Goal: Use online tool/utility: Utilize a website feature to perform a specific function

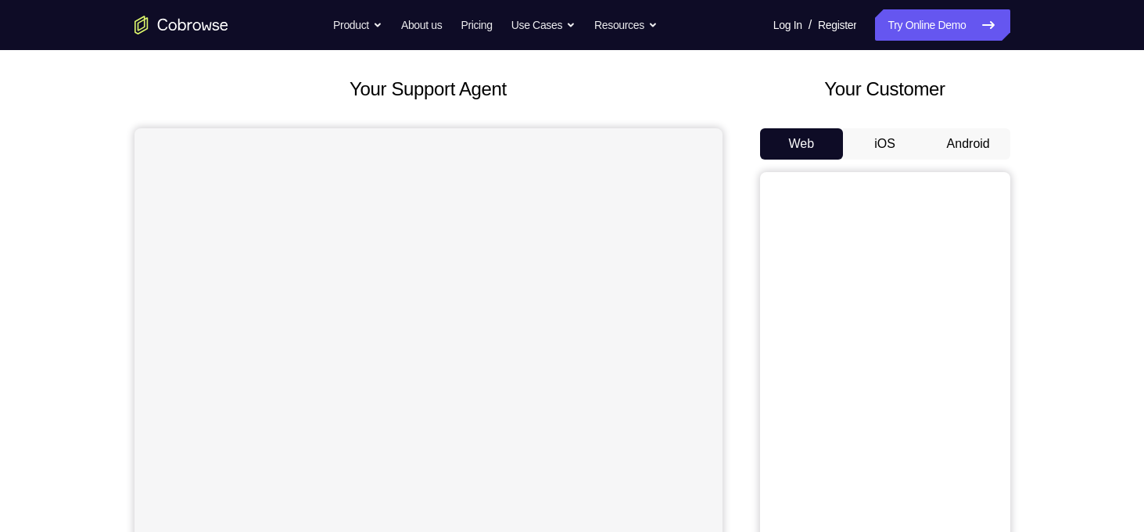
scroll to position [61, 0]
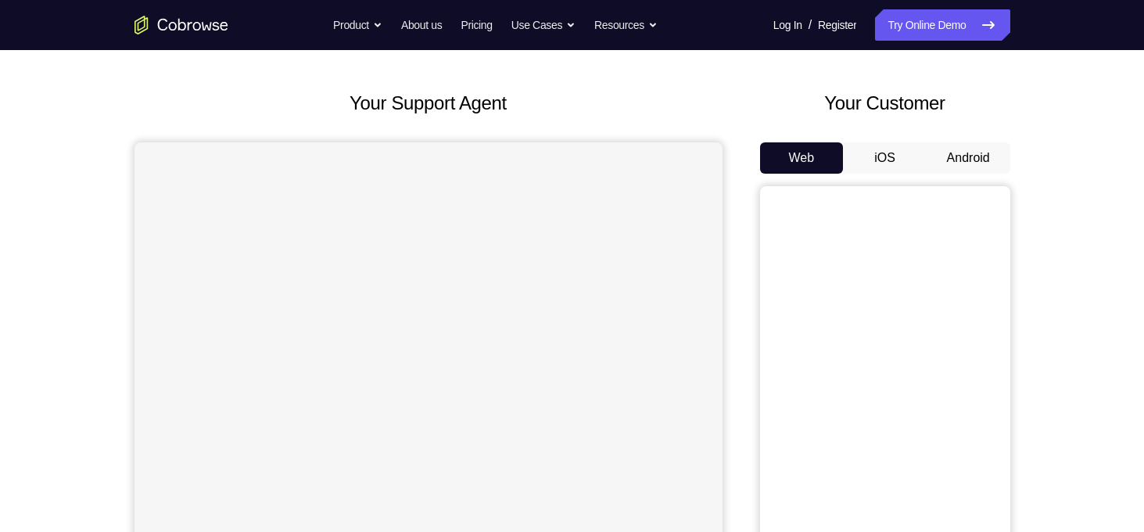
click at [977, 148] on button "Android" at bounding box center [969, 157] width 84 height 31
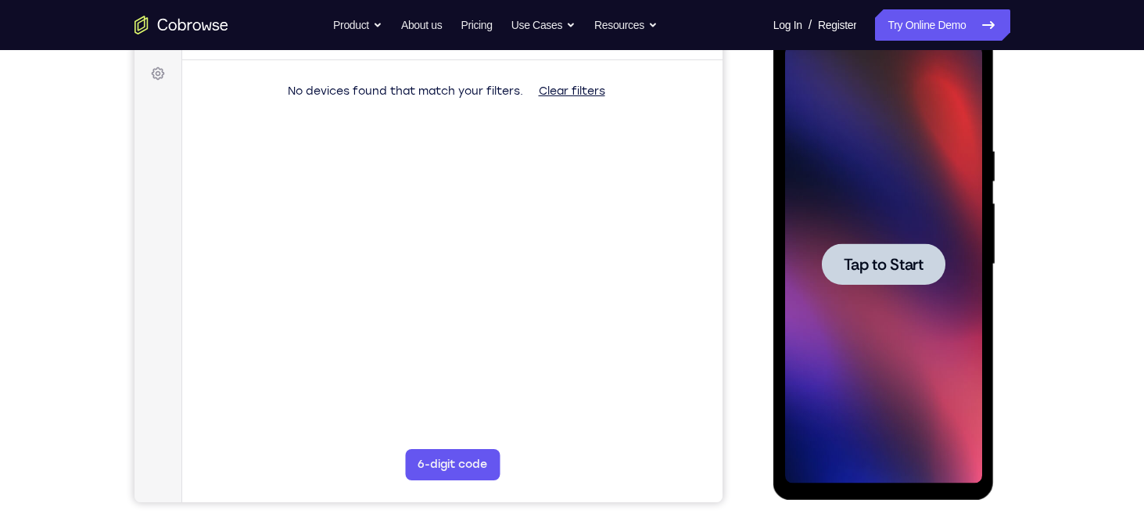
scroll to position [0, 0]
click at [888, 268] on span "Tap to Start" at bounding box center [884, 265] width 80 height 16
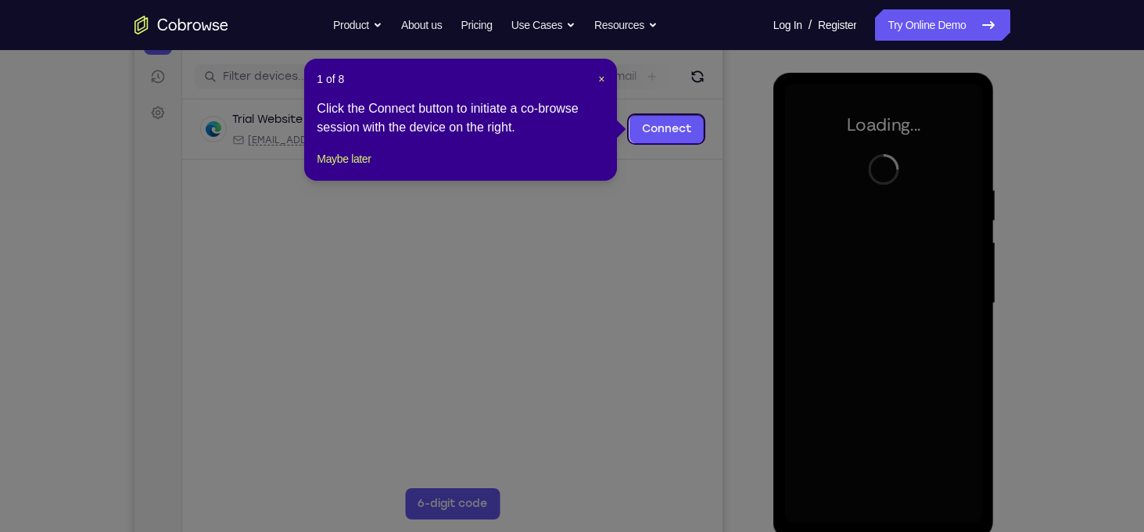
scroll to position [185, 0]
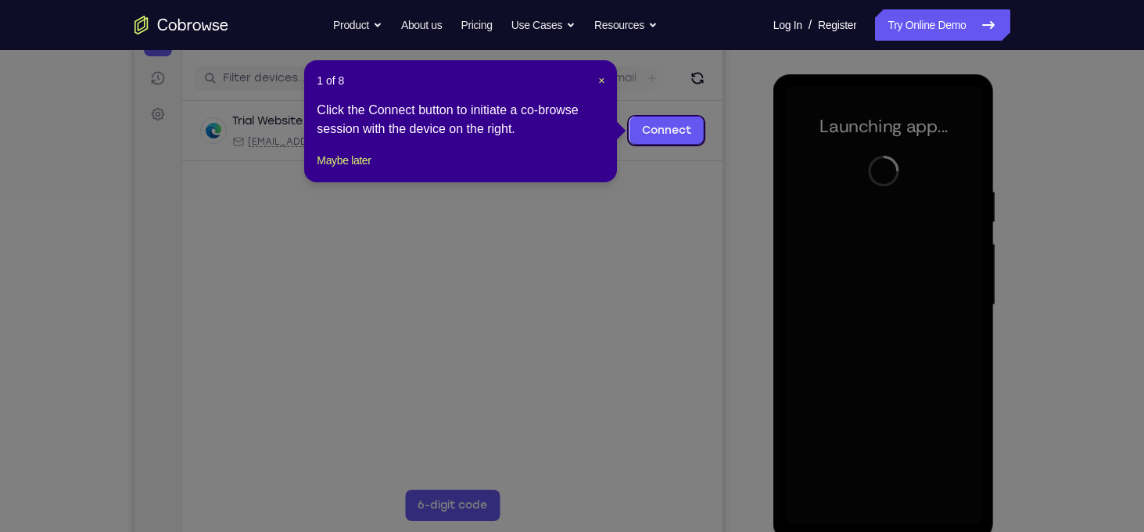
click at [371, 170] on button "Maybe later" at bounding box center [344, 160] width 54 height 19
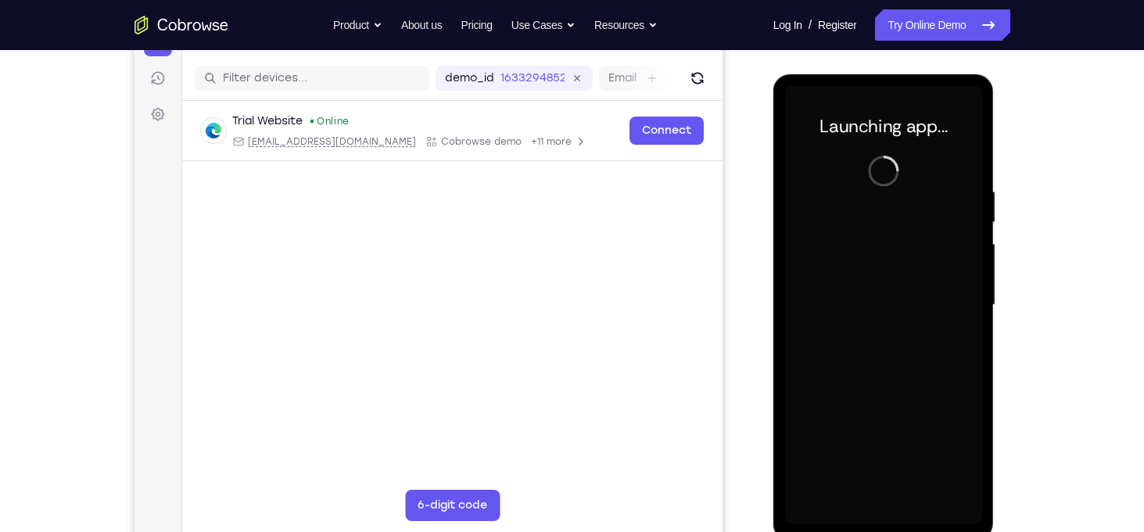
scroll to position [214, 0]
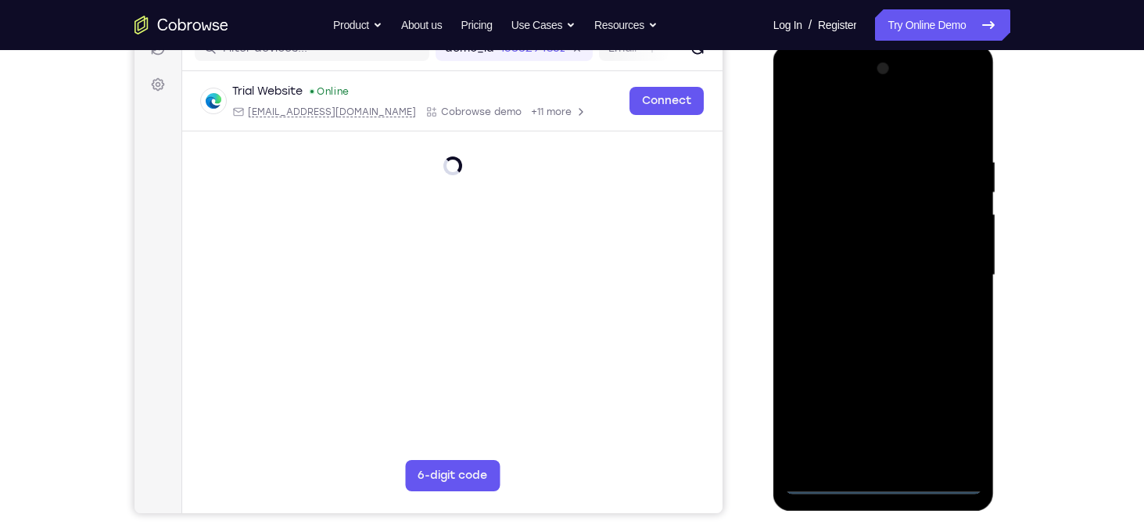
click at [878, 482] on div at bounding box center [883, 275] width 197 height 438
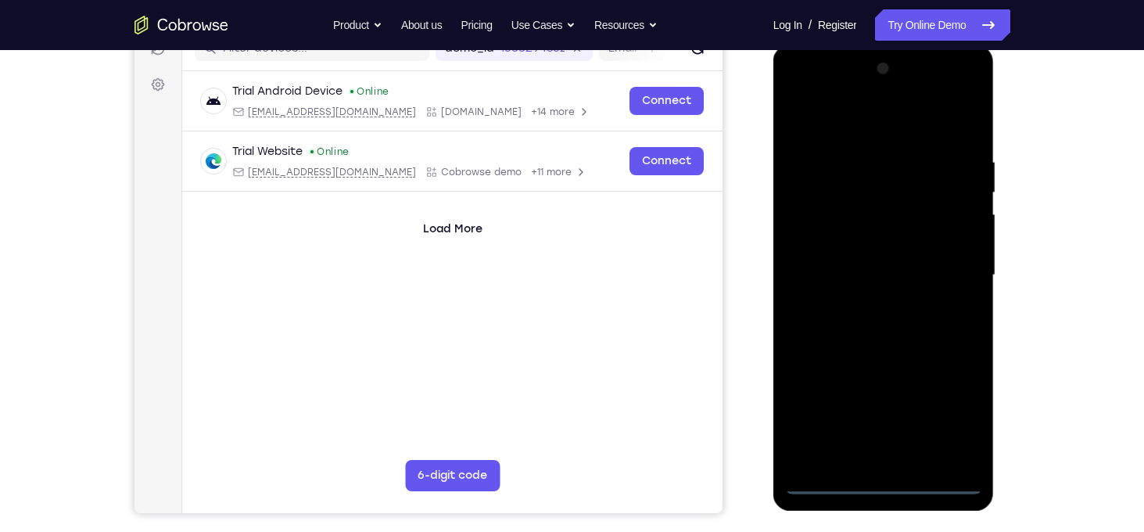
click at [942, 406] on div at bounding box center [883, 275] width 197 height 438
click at [883, 123] on div at bounding box center [883, 275] width 197 height 438
click at [942, 276] on div at bounding box center [883, 275] width 197 height 438
click at [866, 300] on div at bounding box center [883, 275] width 197 height 438
click at [869, 251] on div at bounding box center [883, 275] width 197 height 438
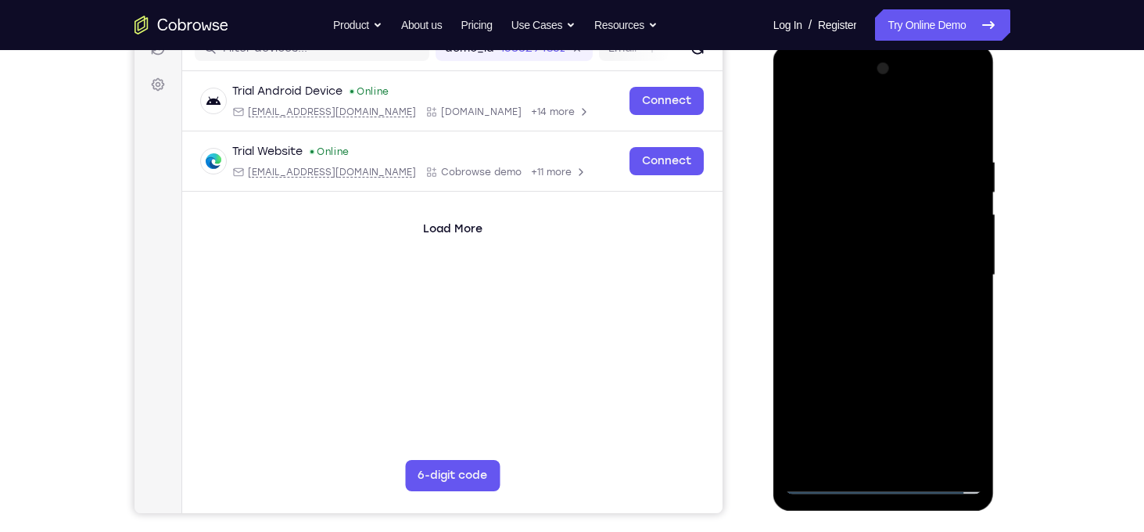
click at [869, 251] on div at bounding box center [883, 275] width 197 height 438
click at [835, 264] on div at bounding box center [883, 275] width 197 height 438
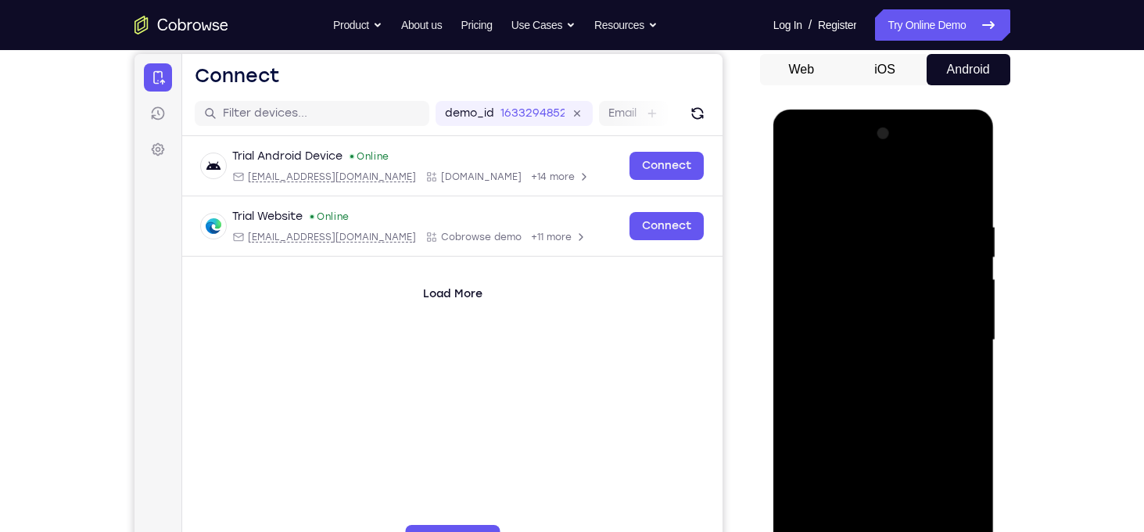
scroll to position [146, 0]
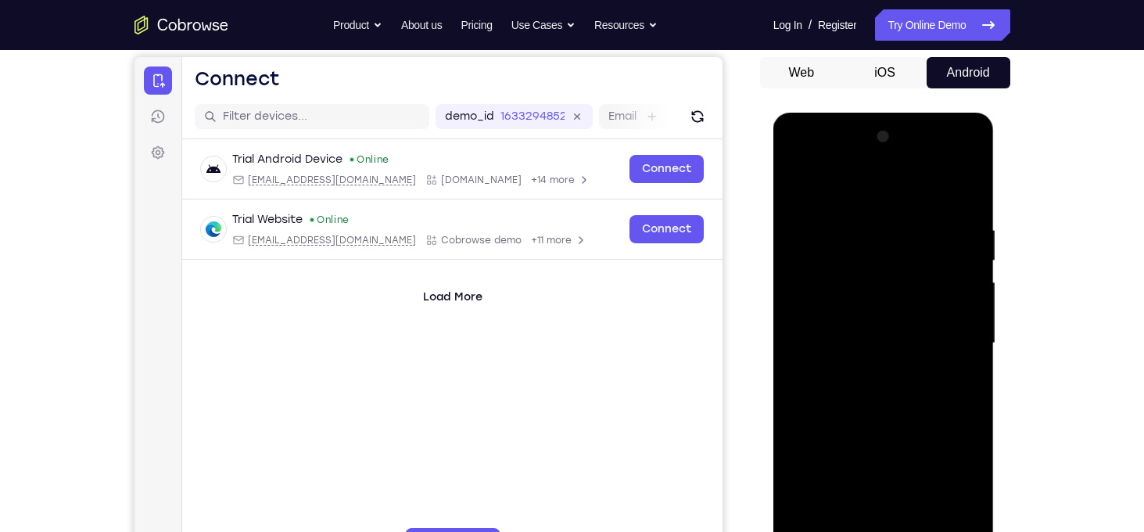
click at [844, 323] on div at bounding box center [883, 343] width 197 height 438
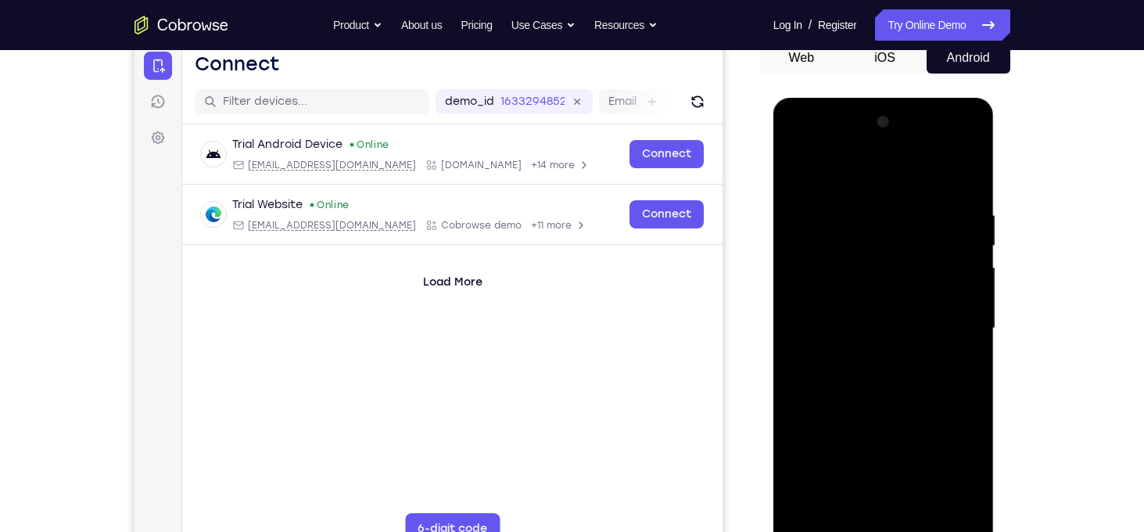
scroll to position [212, 0]
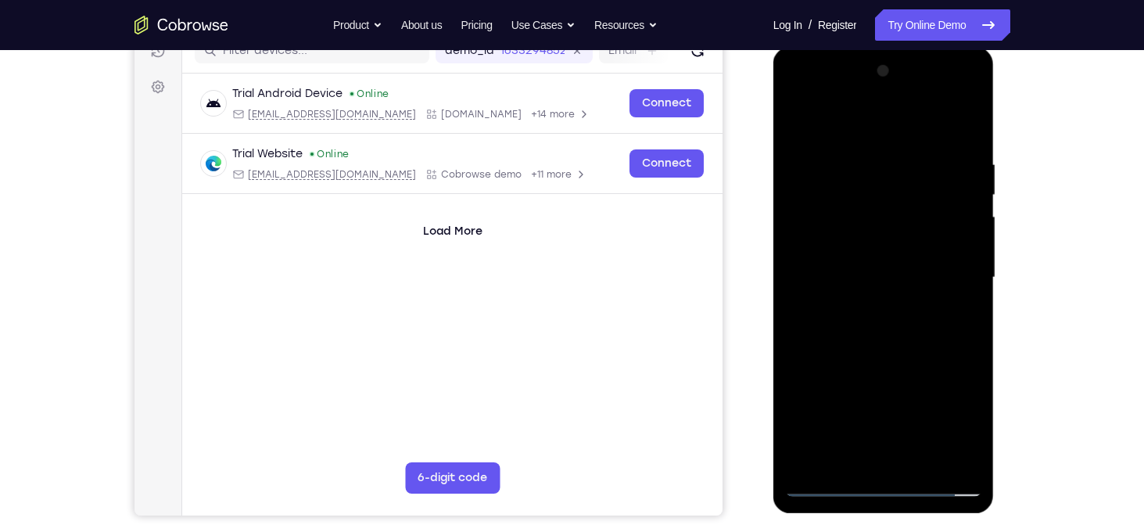
click at [864, 268] on div at bounding box center [883, 278] width 197 height 438
click at [844, 289] on div at bounding box center [883, 278] width 197 height 438
click at [836, 256] on div at bounding box center [883, 278] width 197 height 438
click at [850, 205] on div at bounding box center [883, 278] width 197 height 438
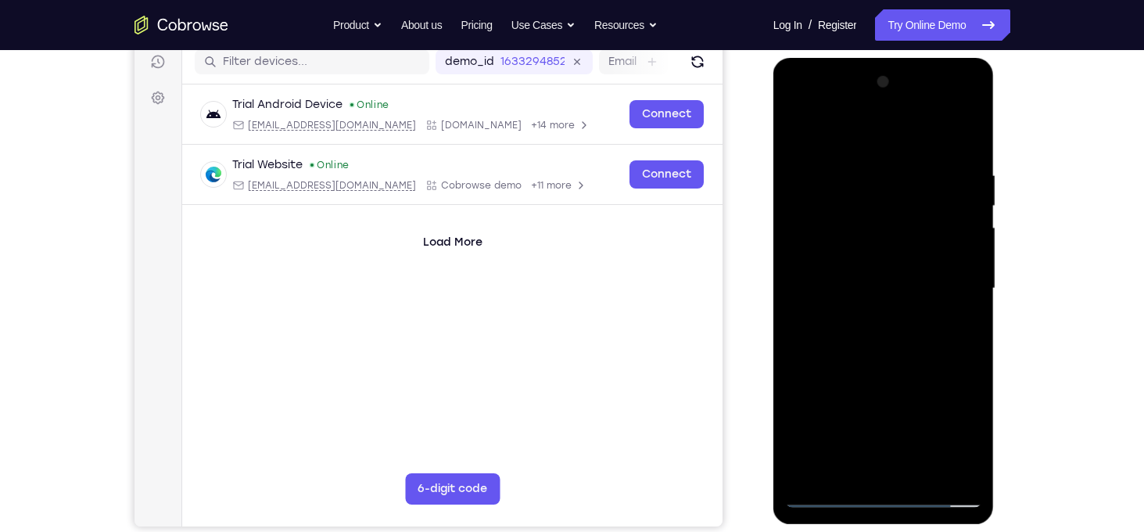
scroll to position [204, 0]
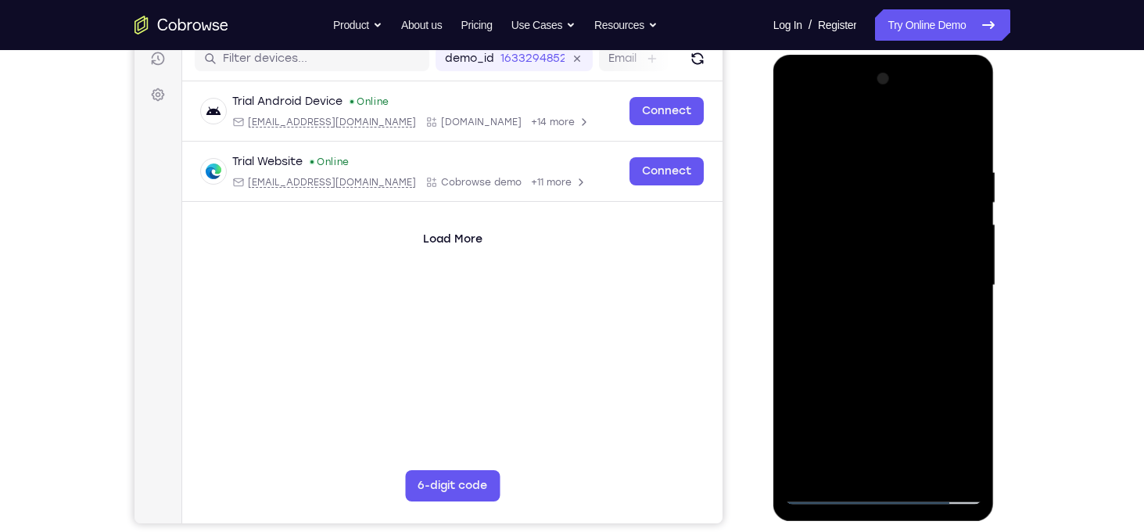
click at [887, 225] on div at bounding box center [883, 285] width 197 height 438
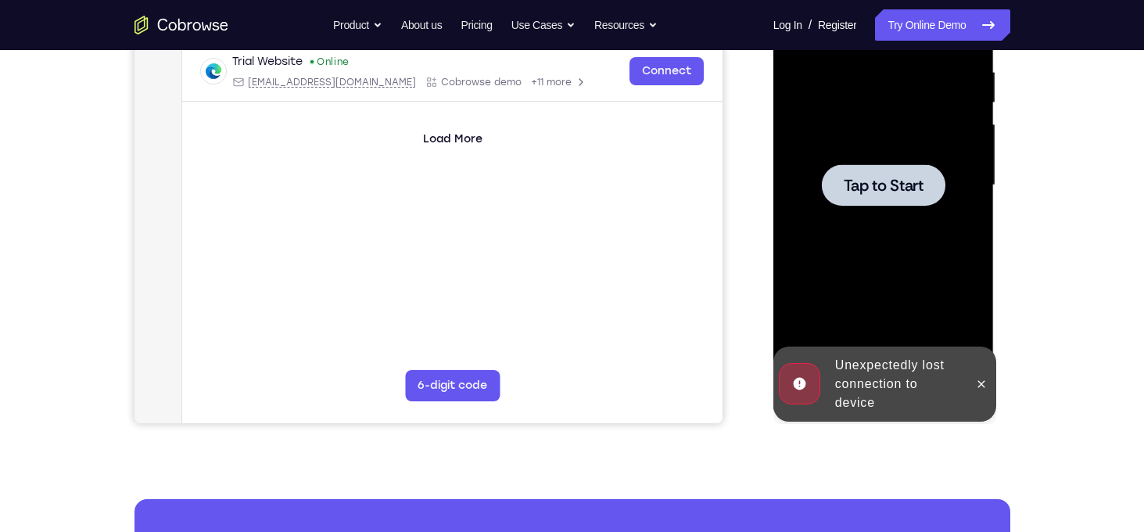
scroll to position [321, 0]
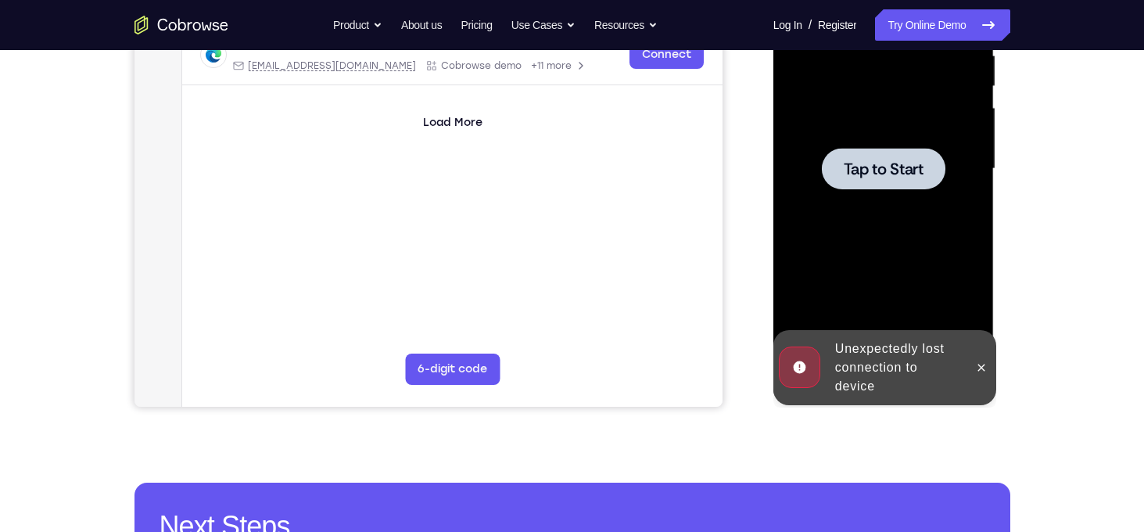
click at [974, 353] on div at bounding box center [981, 367] width 25 height 75
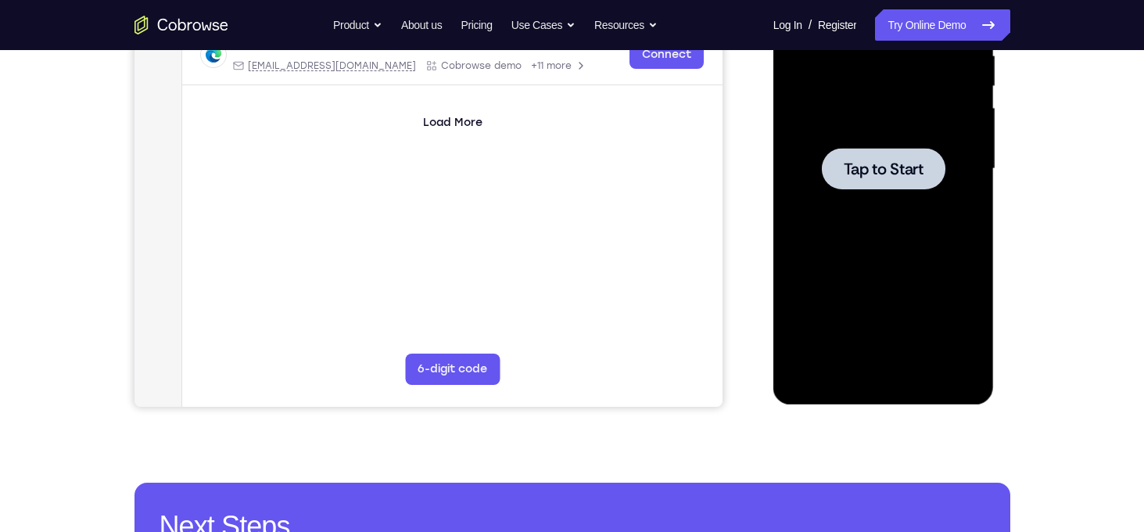
click at [887, 133] on div at bounding box center [883, 169] width 197 height 438
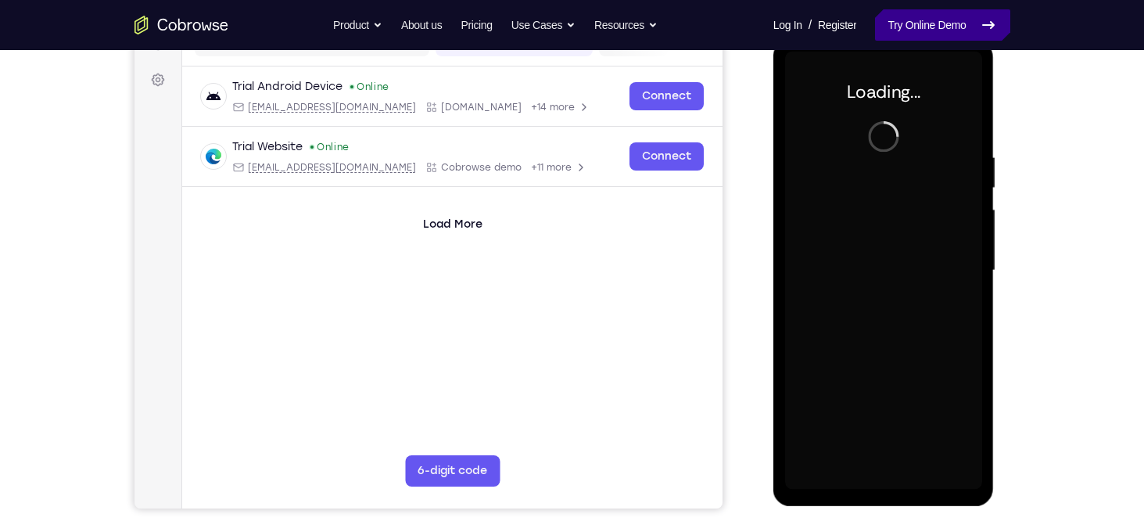
scroll to position [171, 0]
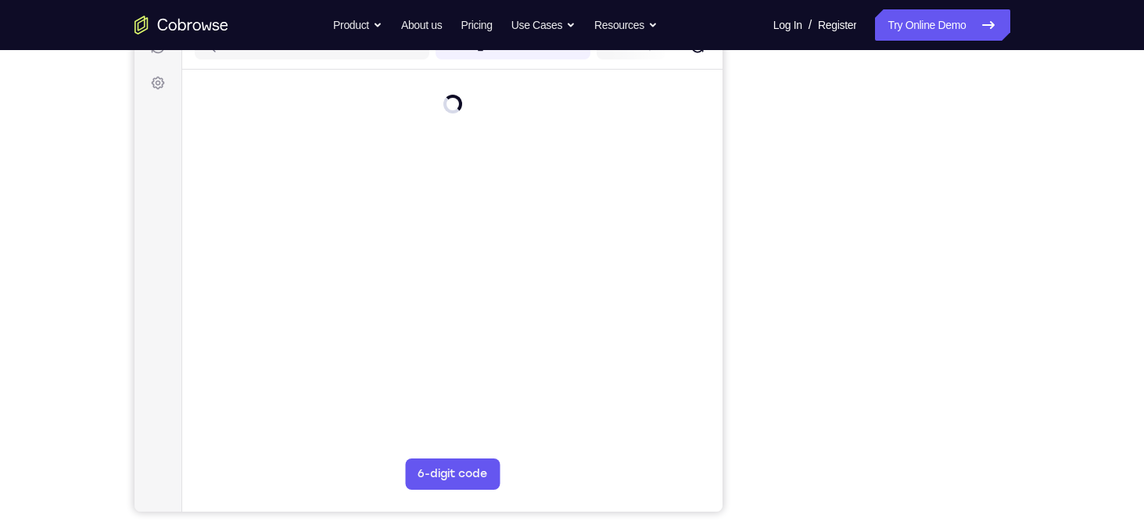
scroll to position [216, 0]
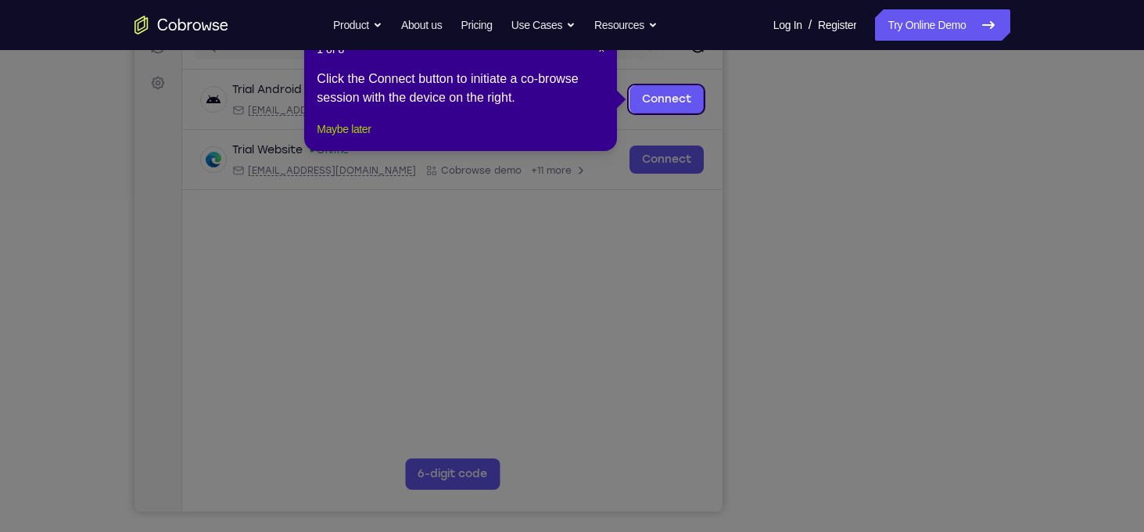
click at [355, 138] on button "Maybe later" at bounding box center [344, 129] width 54 height 19
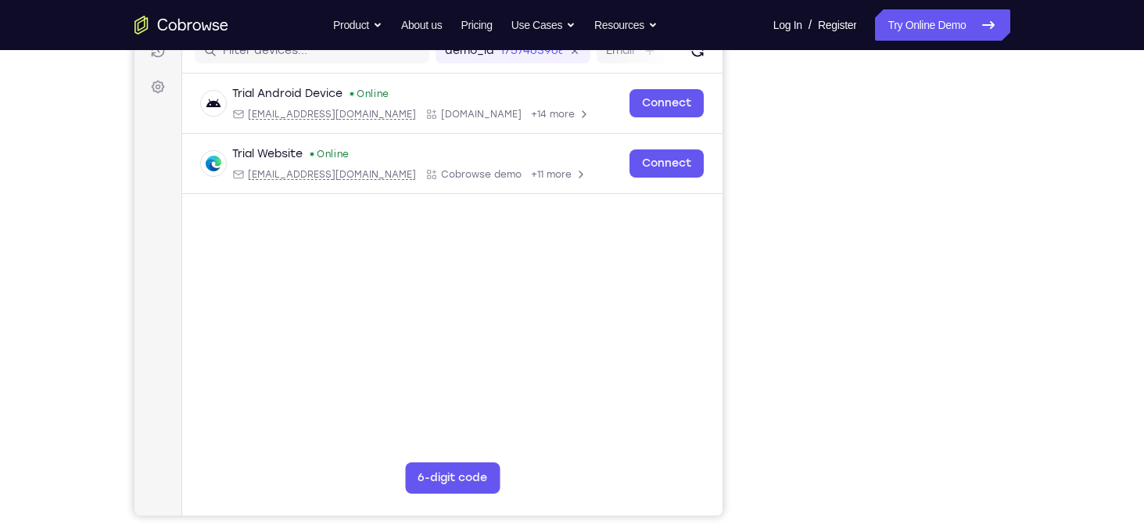
scroll to position [213, 0]
click at [923, 31] on link "Try Online Demo" at bounding box center [942, 24] width 135 height 31
